Goal: Find specific page/section: Find specific page/section

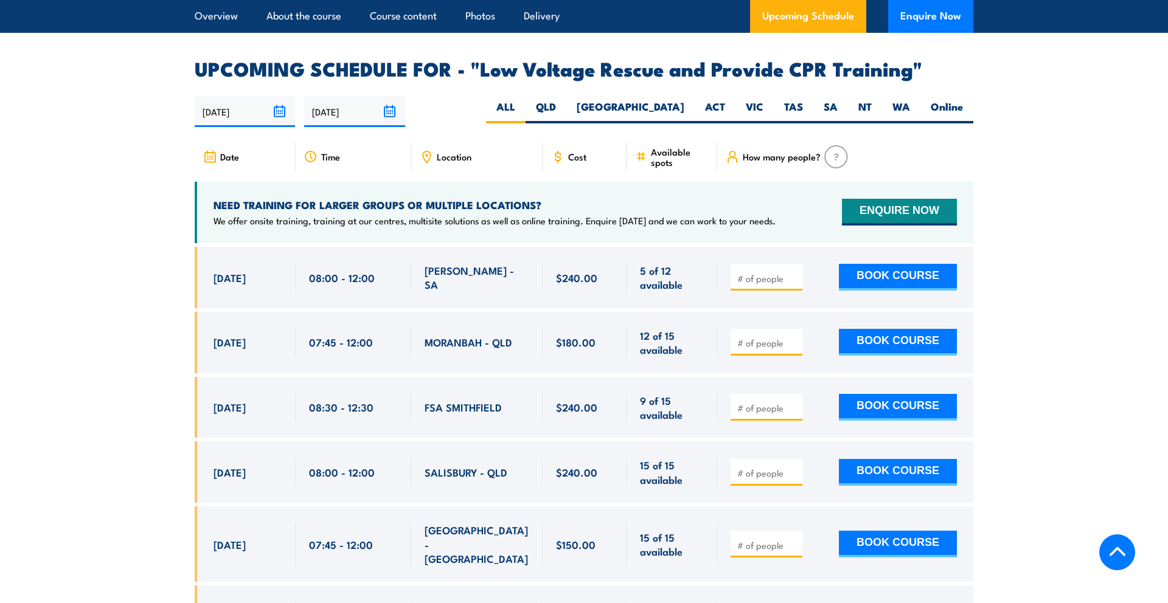
scroll to position [2087, 0]
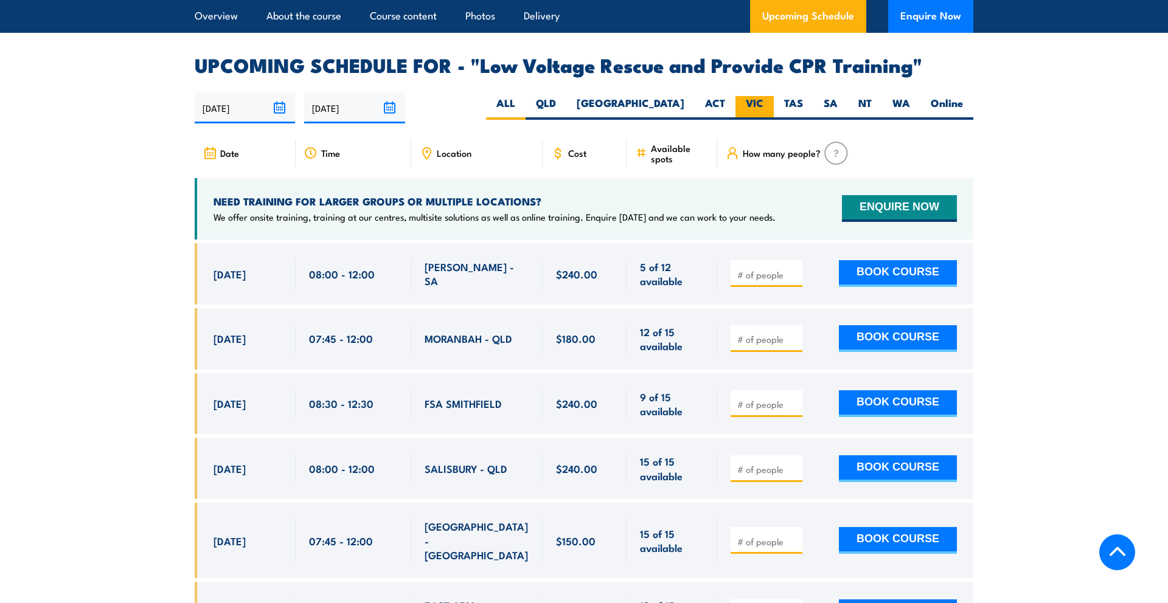
click at [763, 96] on label "VIC" at bounding box center [754, 108] width 38 height 24
click at [763, 96] on input "VIC" at bounding box center [767, 100] width 8 height 8
radio input "true"
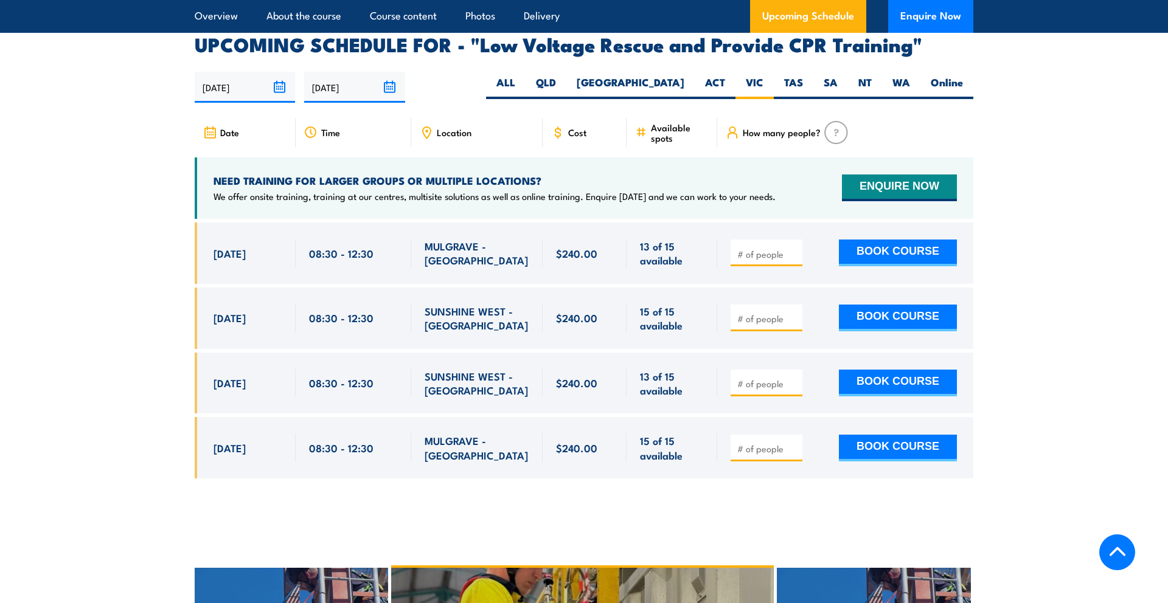
scroll to position [2102, 0]
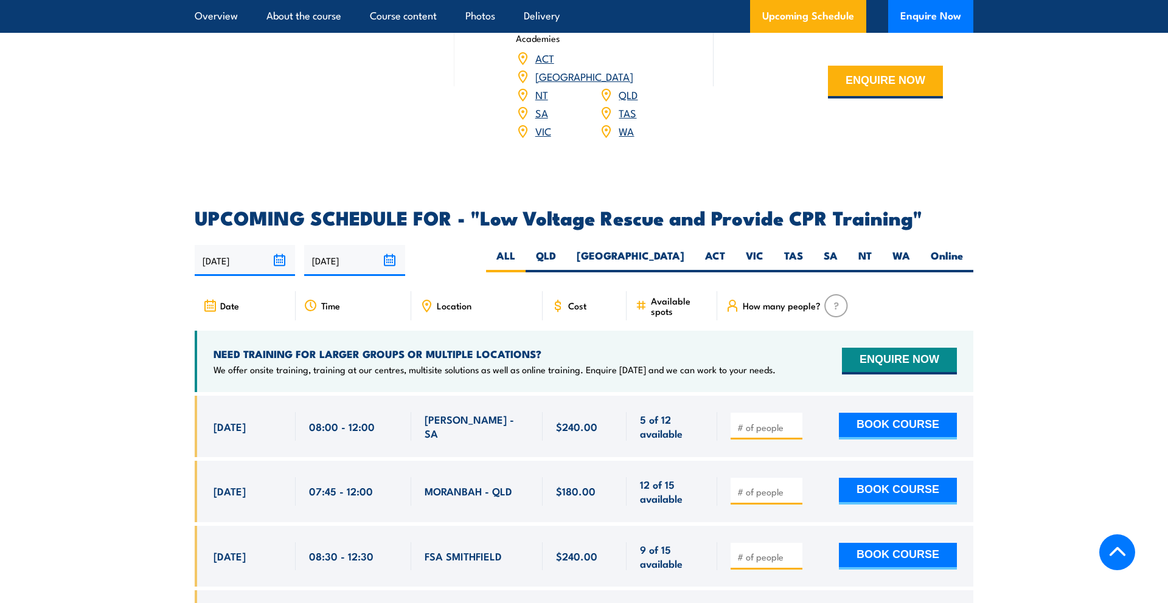
scroll to position [1953, 0]
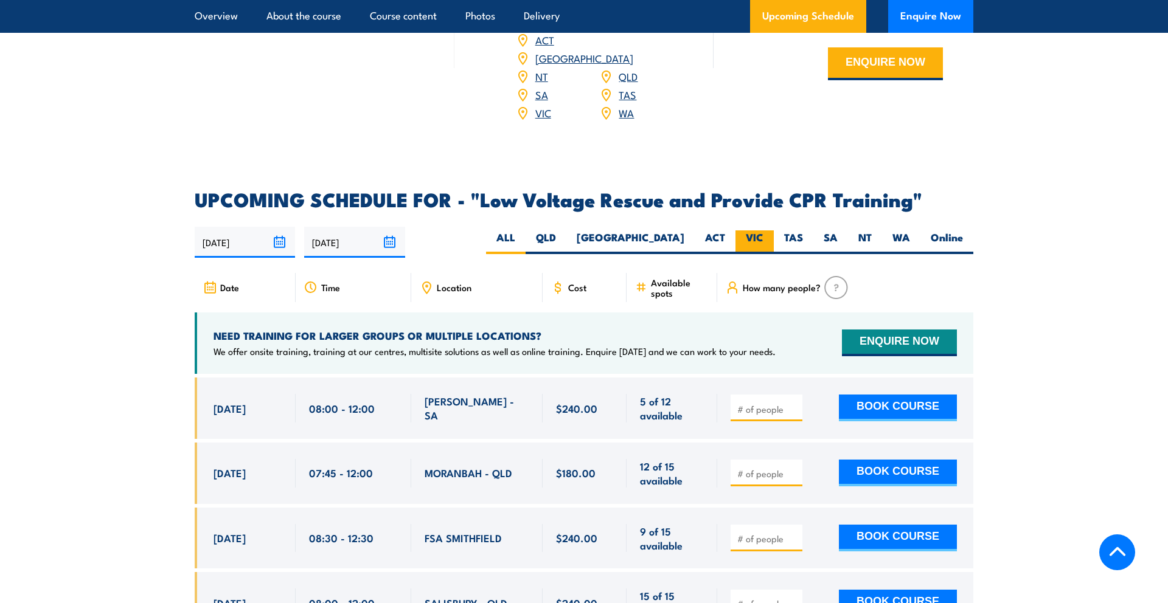
click at [749, 231] on label "VIC" at bounding box center [754, 243] width 38 height 24
click at [763, 231] on input "VIC" at bounding box center [767, 235] width 8 height 8
radio input "true"
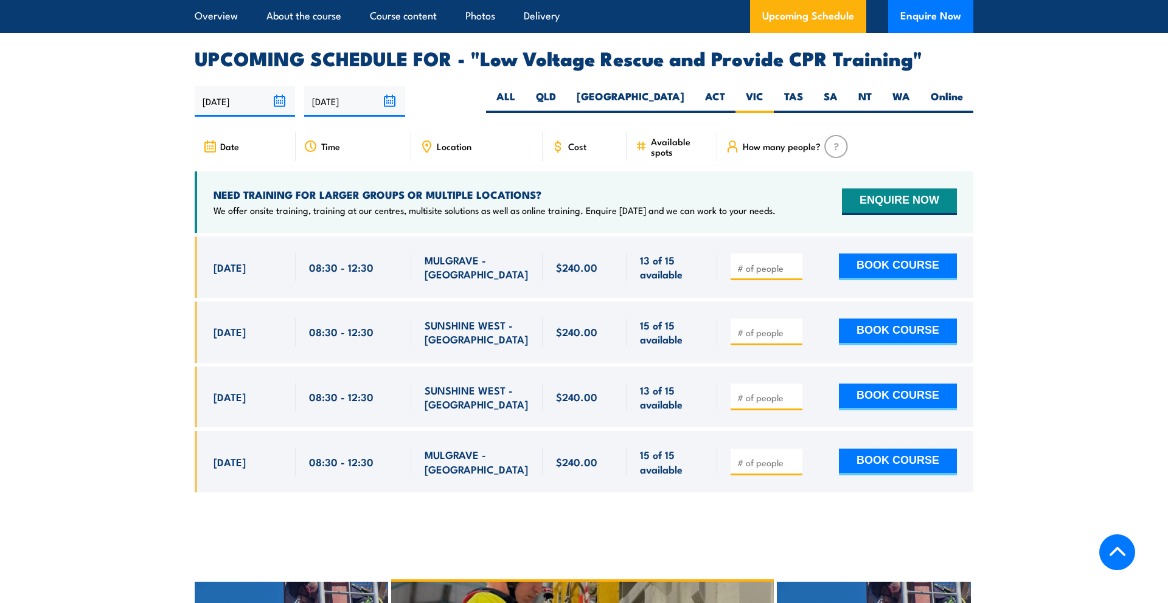
scroll to position [2108, 0]
